Goal: Navigation & Orientation: Find specific page/section

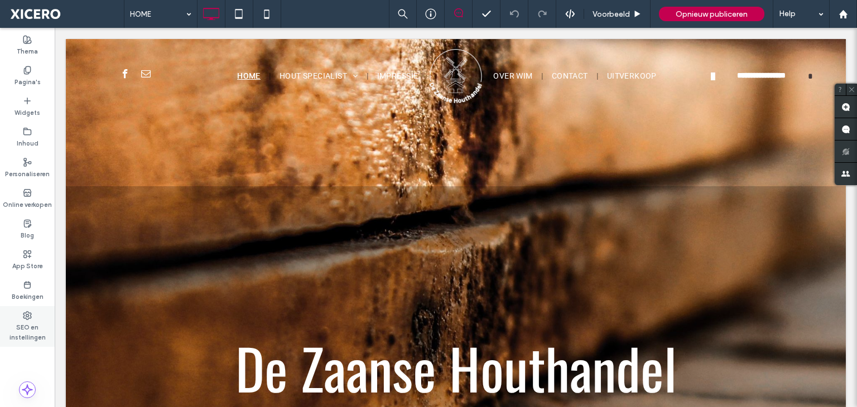
click at [33, 333] on label "SEO en instellingen" at bounding box center [27, 331] width 55 height 22
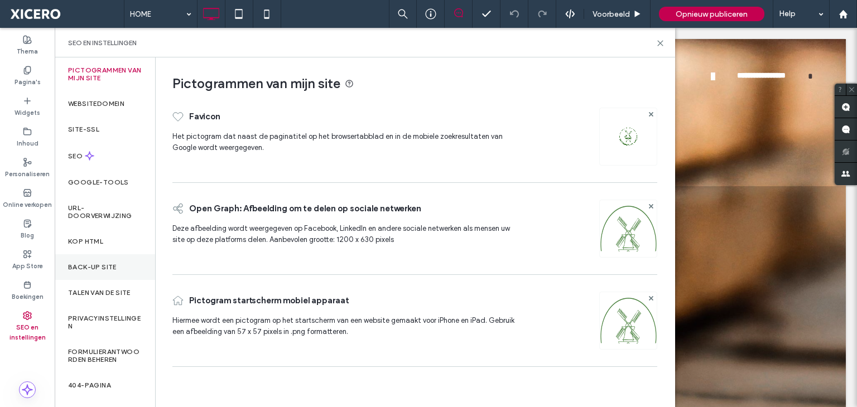
click at [105, 263] on label "Back-up site" at bounding box center [92, 267] width 49 height 8
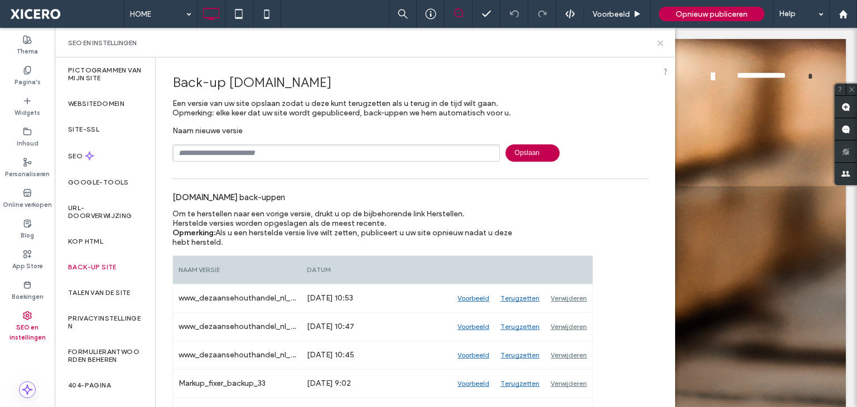
click at [660, 41] on icon at bounding box center [660, 43] width 8 height 8
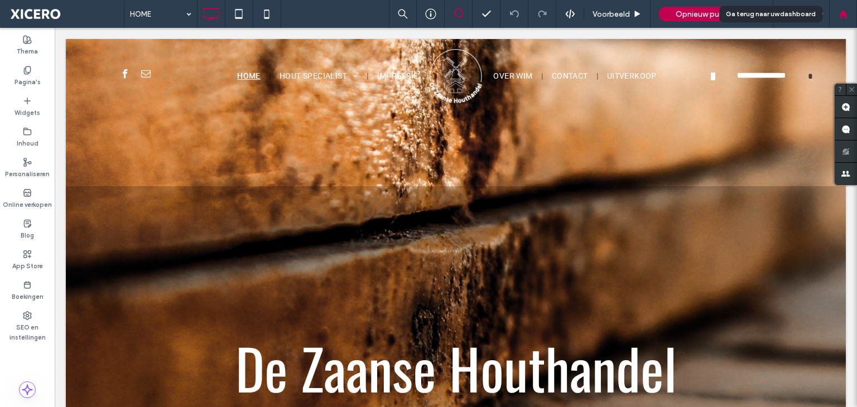
click at [843, 16] on icon at bounding box center [843, 13] width 9 height 9
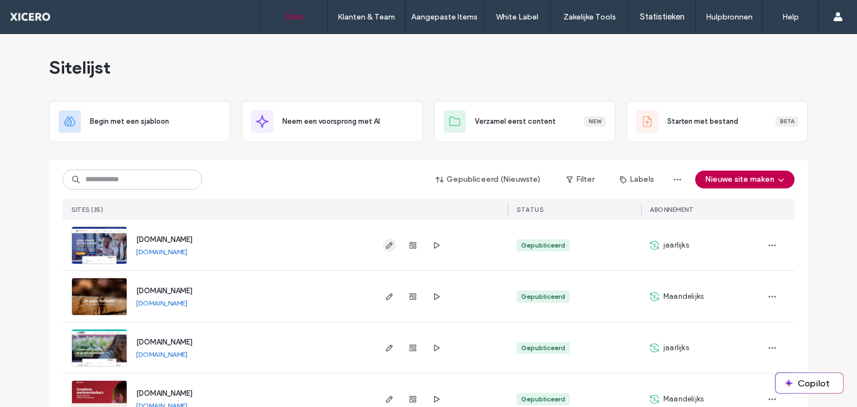
scroll to position [56, 0]
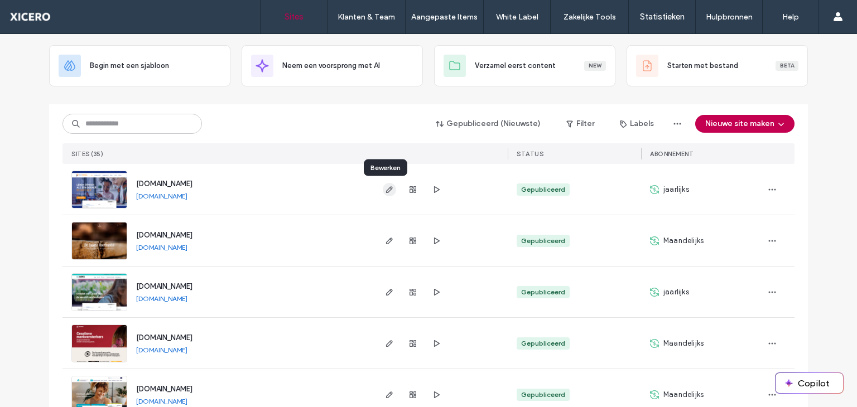
click at [387, 189] on use "button" at bounding box center [389, 189] width 7 height 7
